Goal: Information Seeking & Learning: Learn about a topic

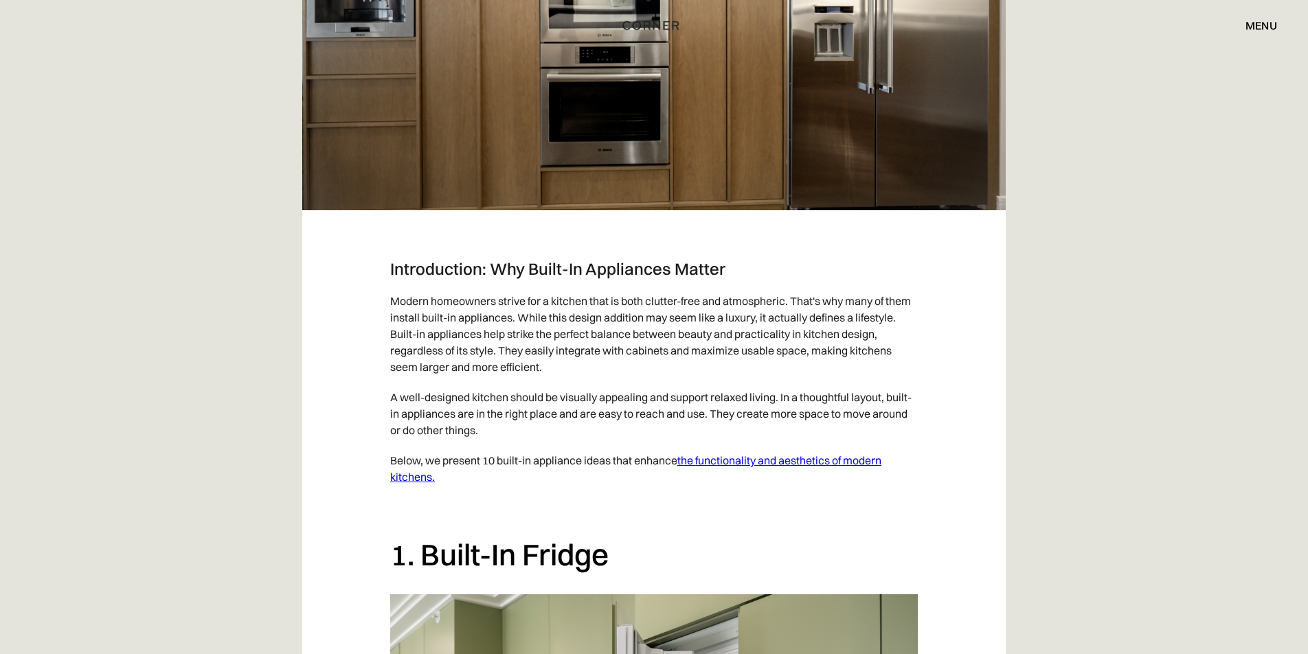
scroll to position [635, 0]
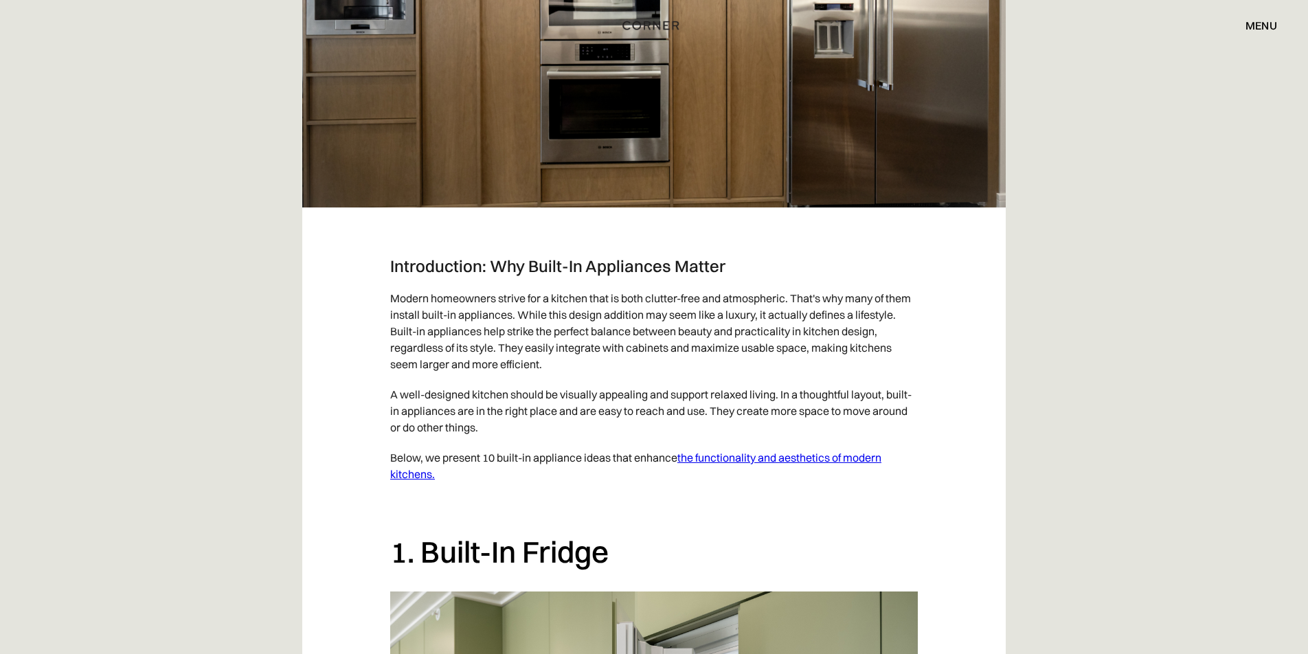
click at [520, 295] on p "Modern homeowners strive for a kitchen that is both clutter-free and atmospheri…" at bounding box center [654, 331] width 528 height 96
click at [519, 267] on h3 "Introduction: Why Built-In Appliances Matter" at bounding box center [654, 266] width 528 height 21
click at [519, 294] on p "Modern homeowners strive for a kitchen that is both clutter-free and atmospheri…" at bounding box center [654, 331] width 528 height 96
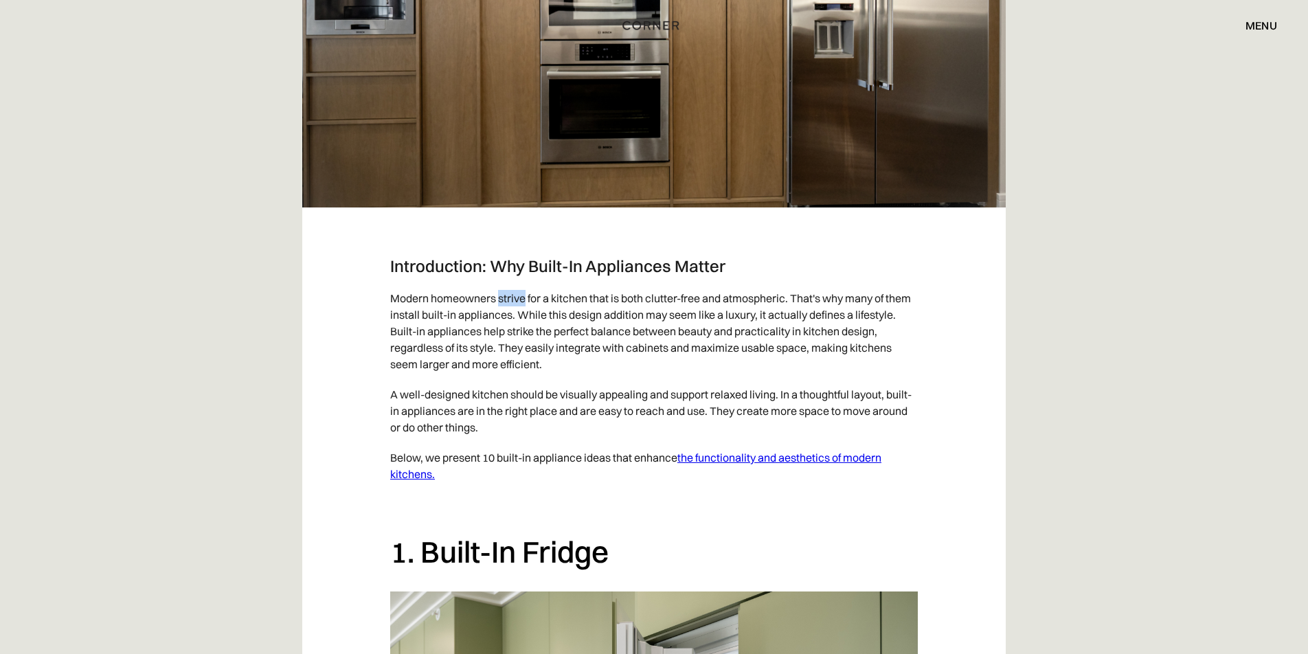
click at [510, 272] on div at bounding box center [510, 272] width 0 height 0
click at [575, 298] on p "Modern homeowners strive for a kitchen that is both clutter-free and atmospheri…" at bounding box center [654, 331] width 528 height 96
click at [511, 296] on p "Modern homeowners strive for a kitchen that is both clutter-free and atmospheri…" at bounding box center [654, 331] width 528 height 96
click at [502, 272] on div at bounding box center [502, 272] width 0 height 0
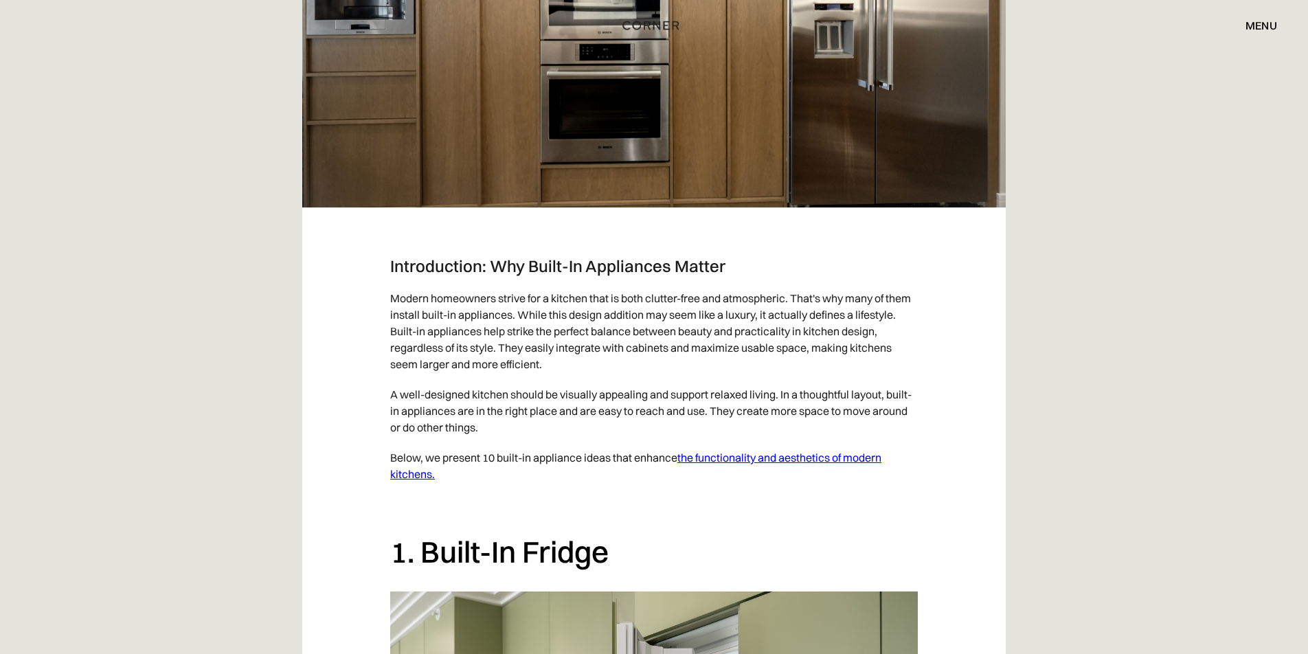
click at [615, 295] on p "Modern homeowners strive for a kitchen that is both clutter-free and atmospheri…" at bounding box center [654, 331] width 528 height 96
click at [652, 297] on p "Modern homeowners strive for a kitchen that is both clutter-free and atmospheri…" at bounding box center [654, 331] width 528 height 96
click at [643, 272] on div at bounding box center [643, 272] width 0 height 0
click at [734, 289] on p "Modern homeowners strive for a kitchen that is both clutter-free and atmospheri…" at bounding box center [654, 331] width 528 height 96
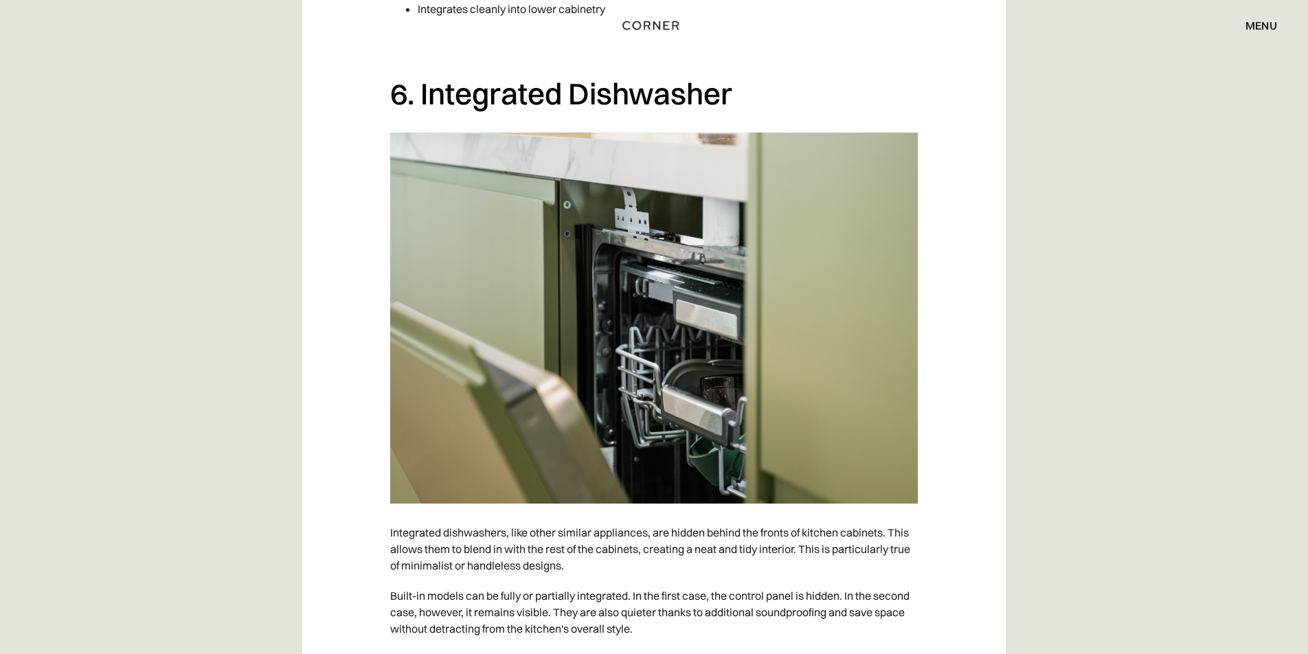
scroll to position [4742, 0]
